Goal: Information Seeking & Learning: Find specific page/section

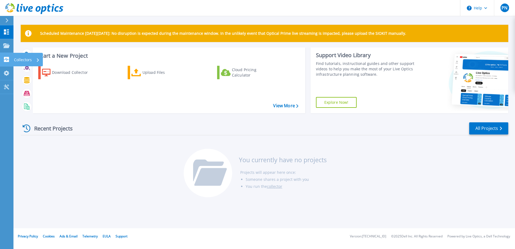
click at [24, 60] on p "Collectors" at bounding box center [23, 60] width 18 height 14
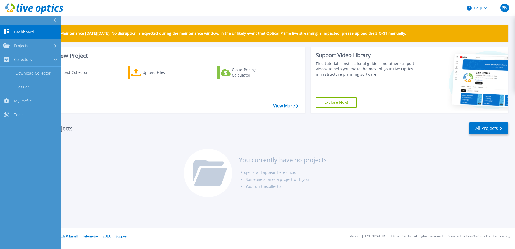
click at [107, 166] on div "Recent Projects All Projects You currently have no projects Projects will appea…" at bounding box center [264, 159] width 487 height 85
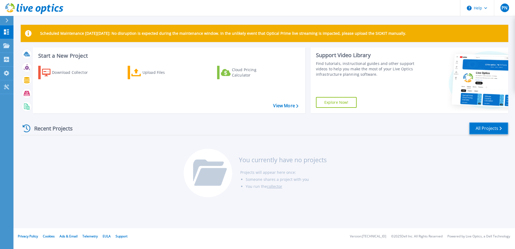
click at [501, 130] on link "All Projects" at bounding box center [488, 128] width 39 height 12
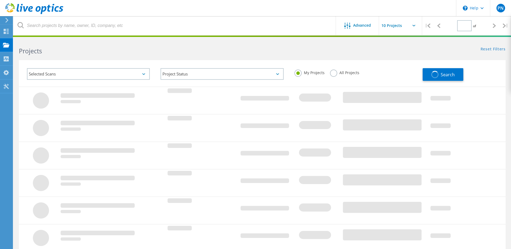
type input "1"
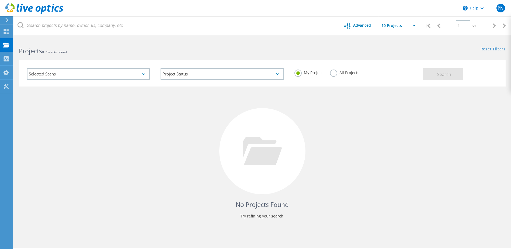
click at [77, 76] on div "Selected Scans" at bounding box center [88, 74] width 123 height 12
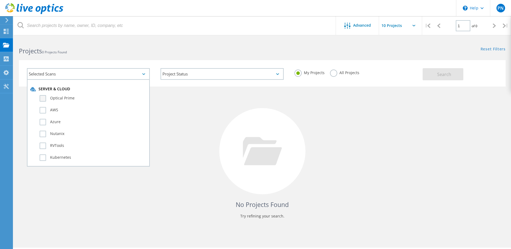
click at [41, 100] on label "Optical Prime" at bounding box center [93, 98] width 107 height 6
click at [0, 0] on input "Optical Prime" at bounding box center [0, 0] width 0 height 0
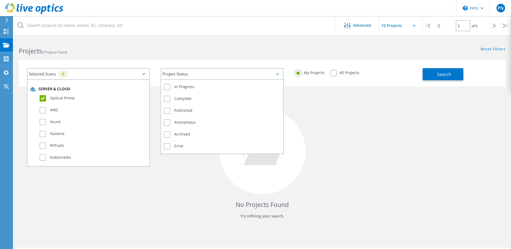
click at [236, 74] on div "Project Status" at bounding box center [222, 74] width 123 height 12
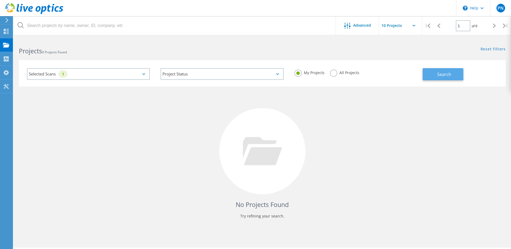
click at [442, 75] on span "Search" at bounding box center [444, 74] width 14 height 6
click at [96, 74] on div "Selected Scans 1" at bounding box center [88, 74] width 123 height 12
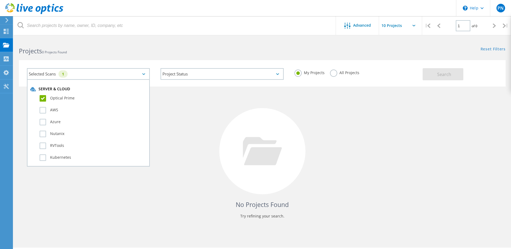
click at [43, 98] on label "Optical Prime" at bounding box center [93, 98] width 107 height 6
click at [0, 0] on input "Optical Prime" at bounding box center [0, 0] width 0 height 0
click at [180, 156] on div "No Projects Found Try refining your search." at bounding box center [262, 155] width 487 height 139
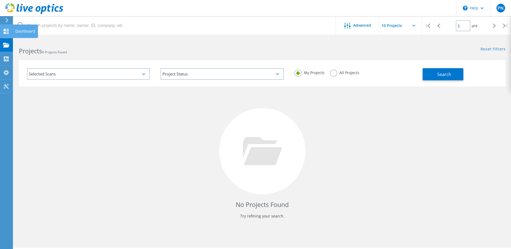
click at [21, 31] on div "Dashboard" at bounding box center [25, 31] width 20 height 4
